Goal: Navigation & Orientation: Go to known website

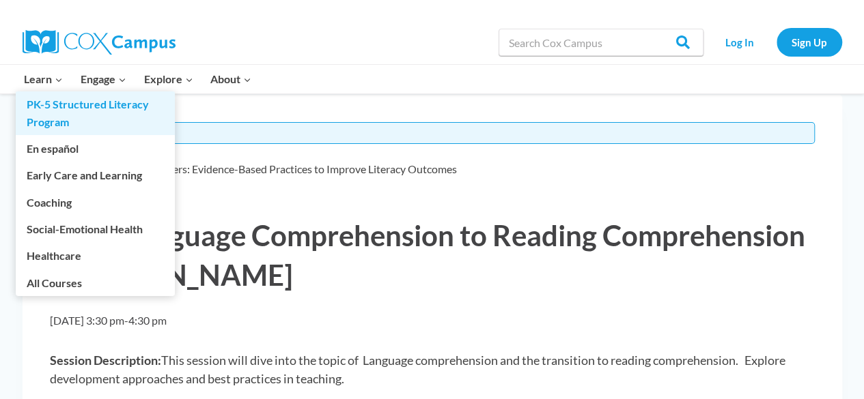
click at [55, 113] on link "PK-5 Structured Literacy Program" at bounding box center [95, 114] width 159 height 44
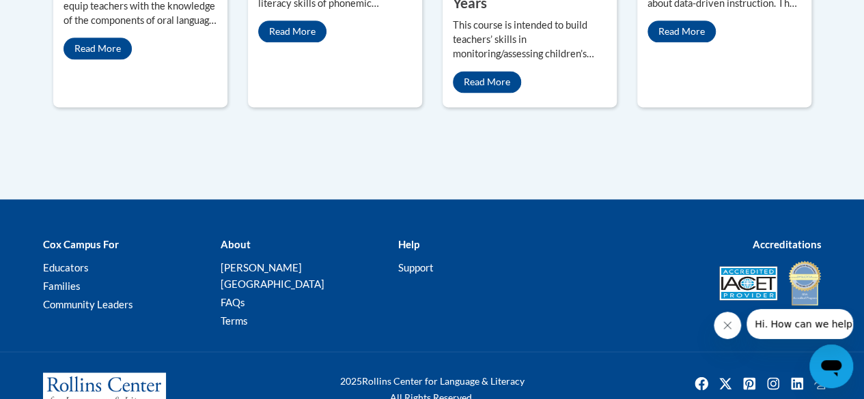
scroll to position [951, 0]
